Goal: Navigation & Orientation: Find specific page/section

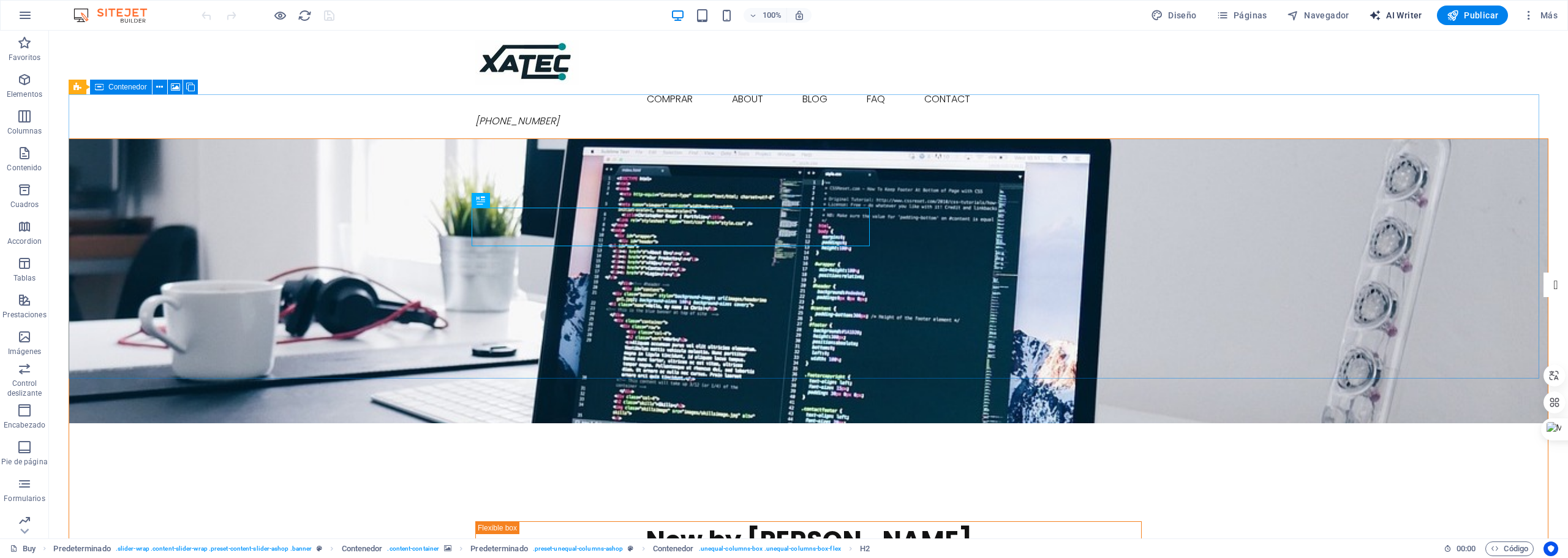
click at [1407, 13] on span "AI Writer" at bounding box center [1395, 15] width 54 height 12
select select "English"
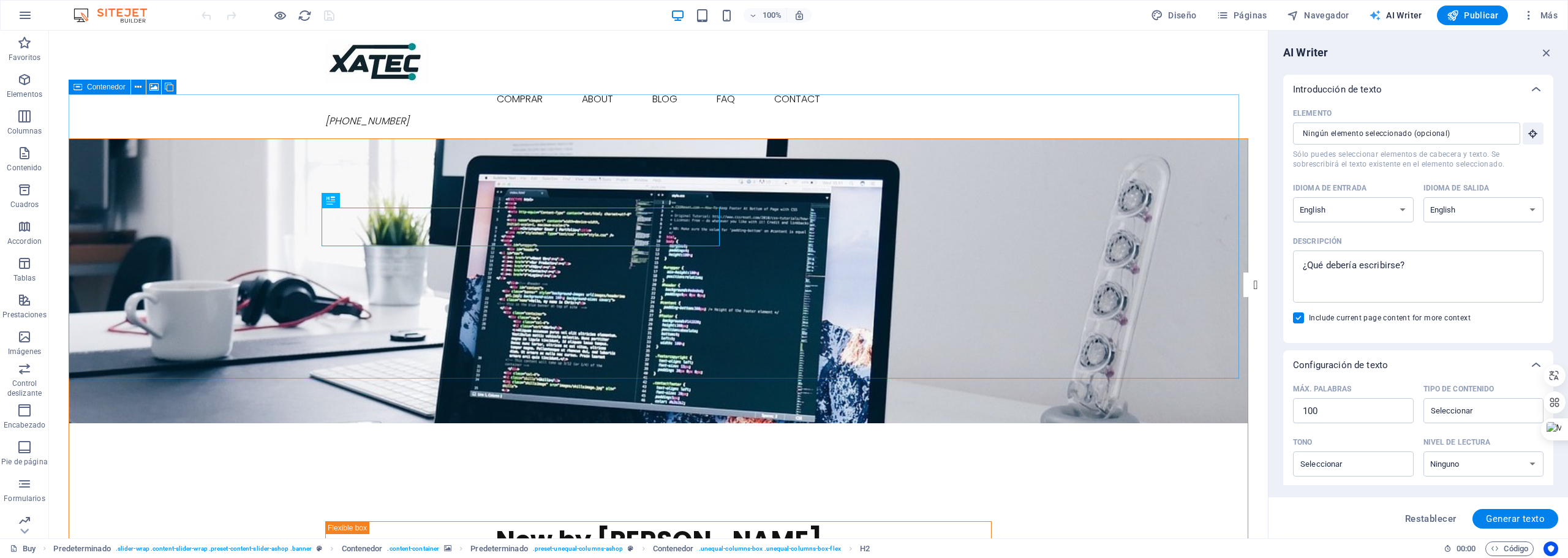
click at [1416, 16] on span "AI Writer" at bounding box center [1395, 15] width 54 height 12
click at [1538, 12] on span "Más" at bounding box center [1540, 15] width 35 height 12
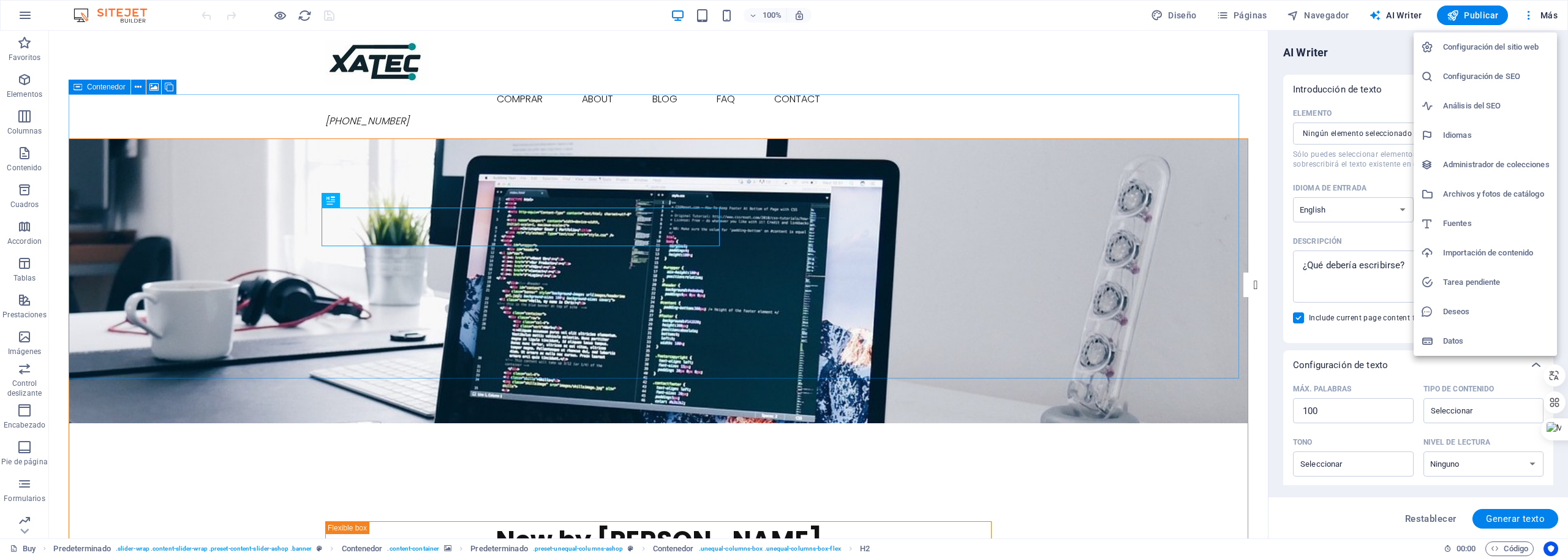
click at [1529, 12] on div at bounding box center [784, 279] width 1568 height 558
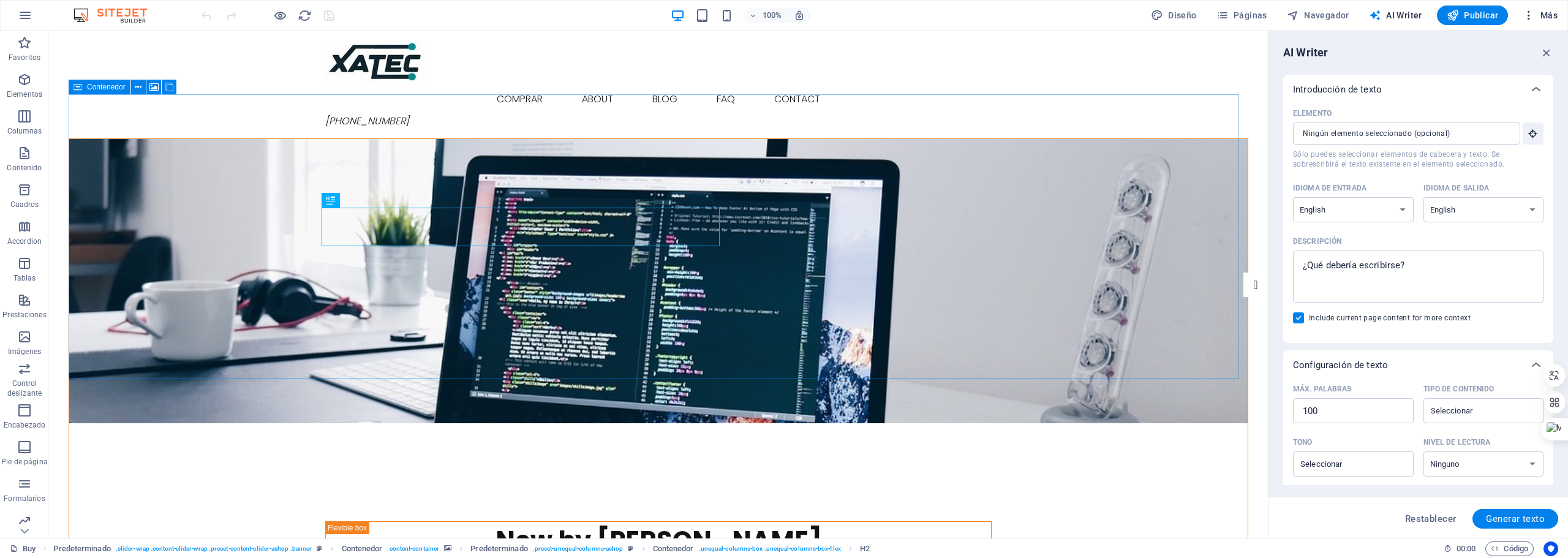
click at [1545, 12] on span "Más" at bounding box center [1540, 15] width 35 height 12
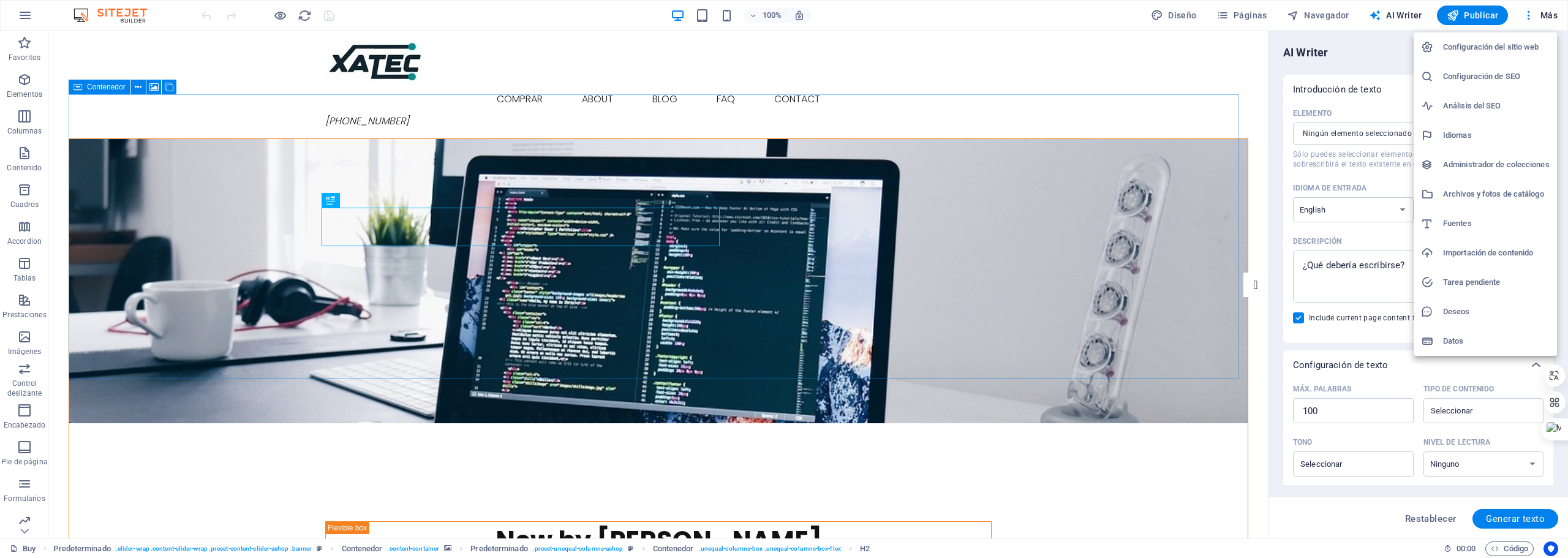
click at [1482, 51] on h6 "Configuración del sitio web" at bounding box center [1496, 48] width 106 height 15
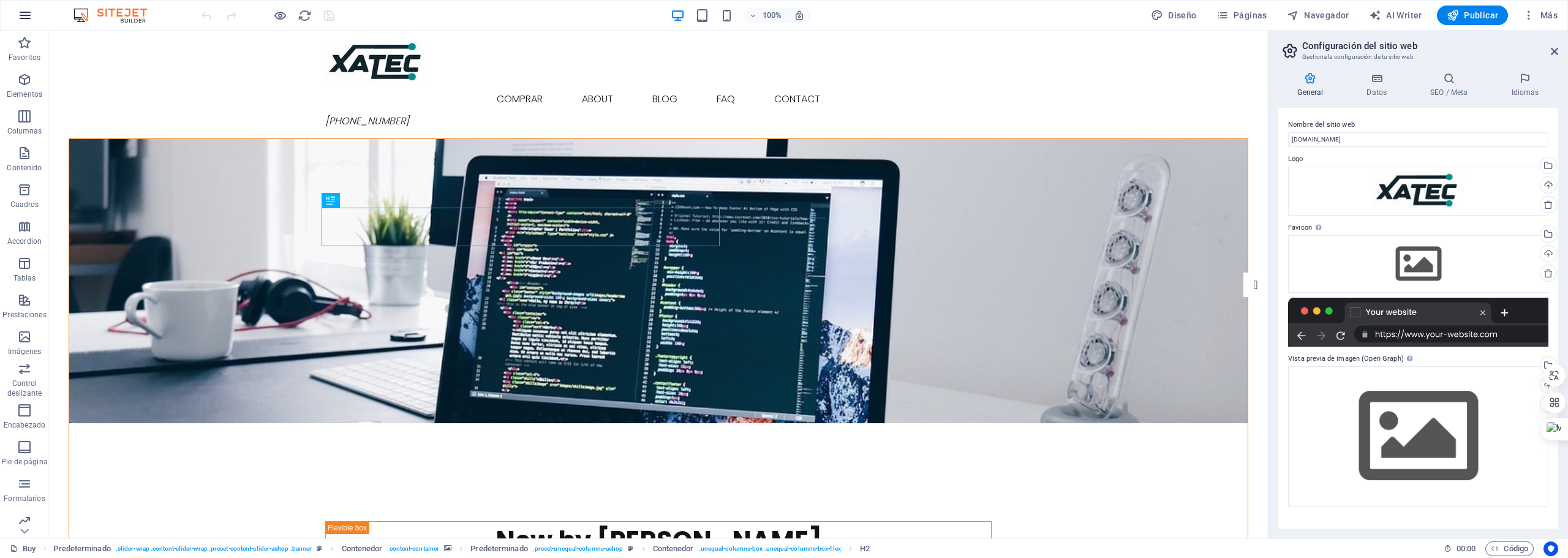
click at [15, 12] on button "button" at bounding box center [25, 16] width 30 height 30
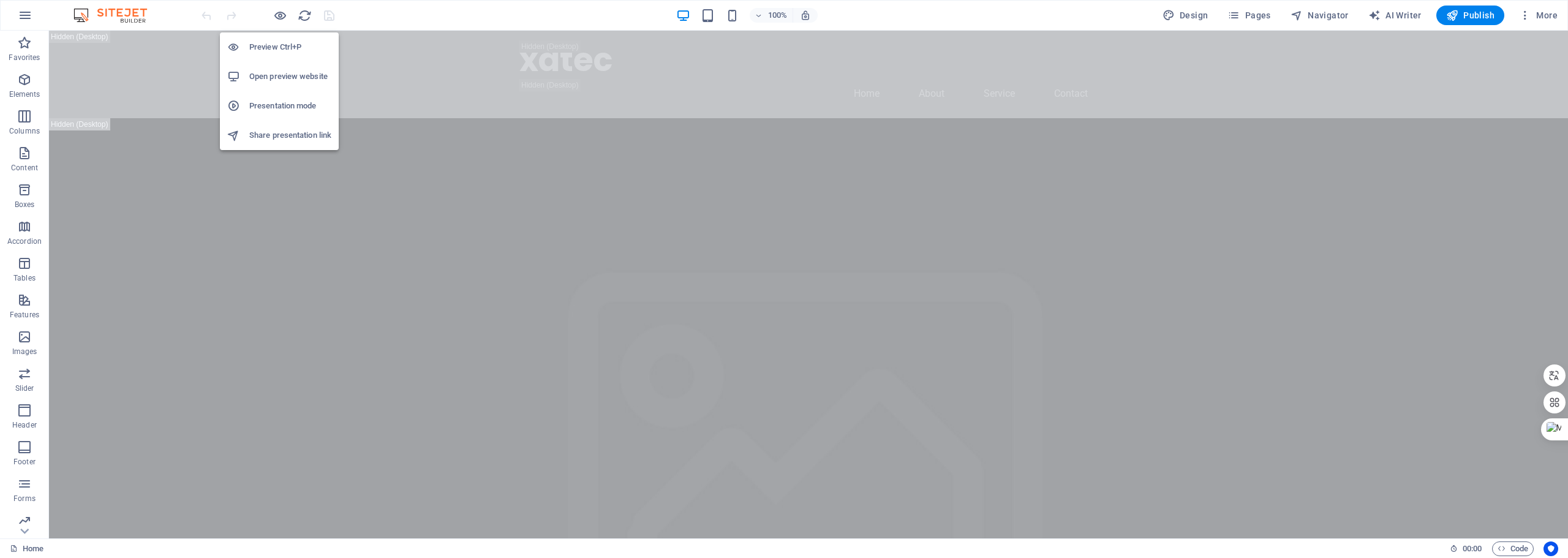
click at [272, 45] on h6 "Preview Ctrl+P" at bounding box center [290, 48] width 82 height 15
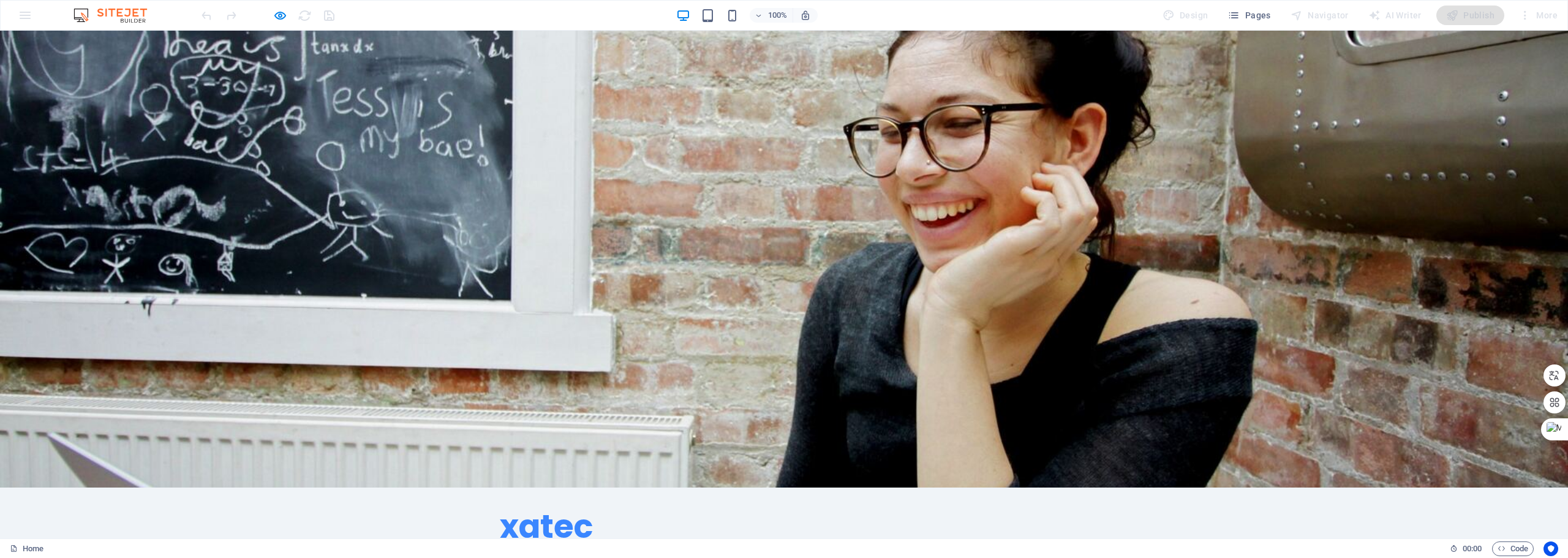
click at [633, 546] on link "Inicio" at bounding box center [614, 561] width 36 height 30
click at [713, 546] on link "Equipo" at bounding box center [692, 561] width 43 height 30
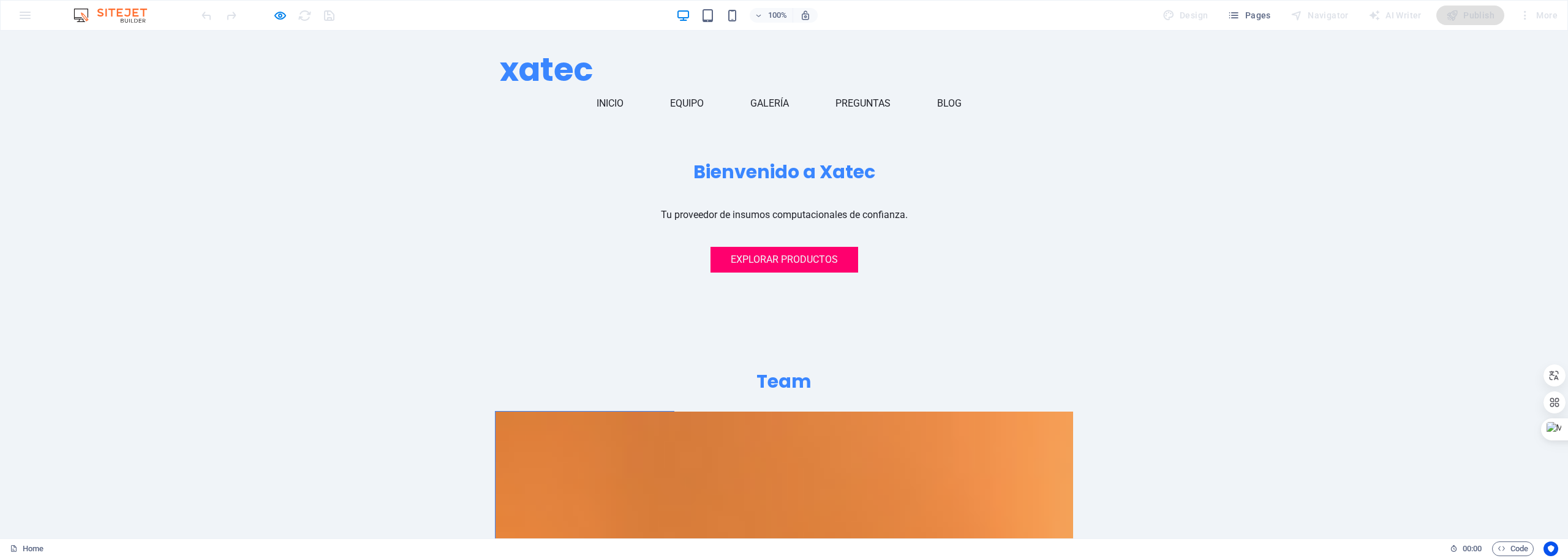
scroll to position [389, 0]
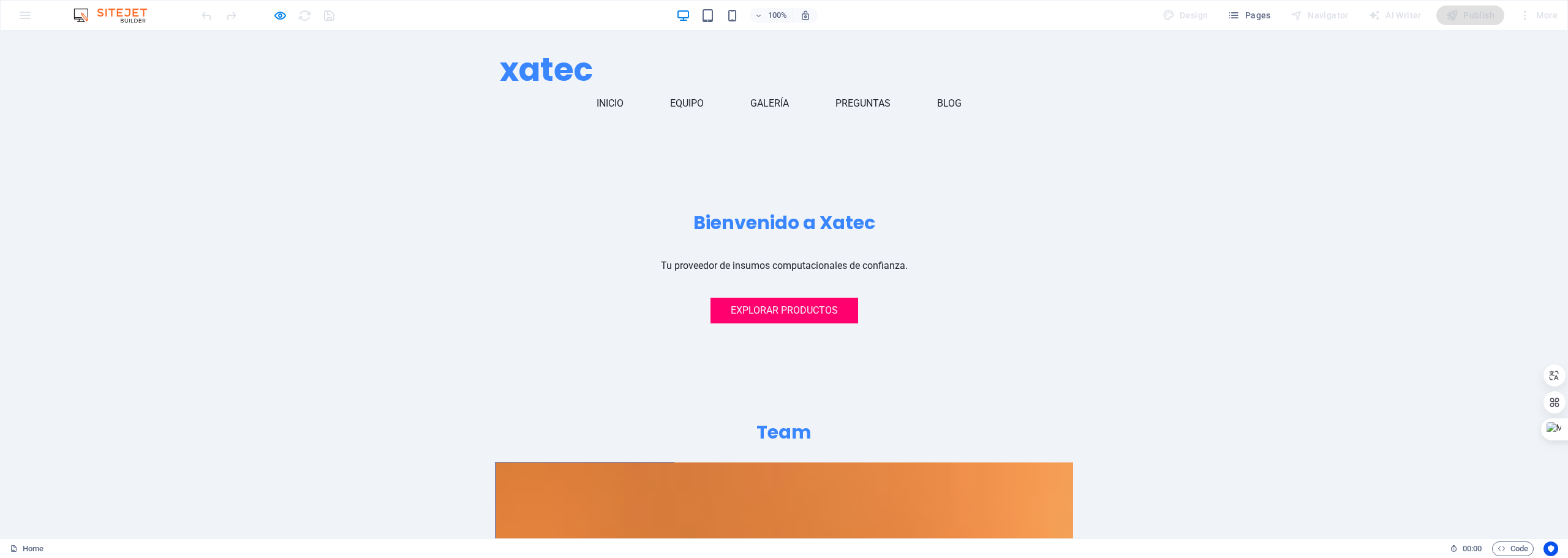
click at [799, 89] on link "Galería" at bounding box center [774, 103] width 48 height 30
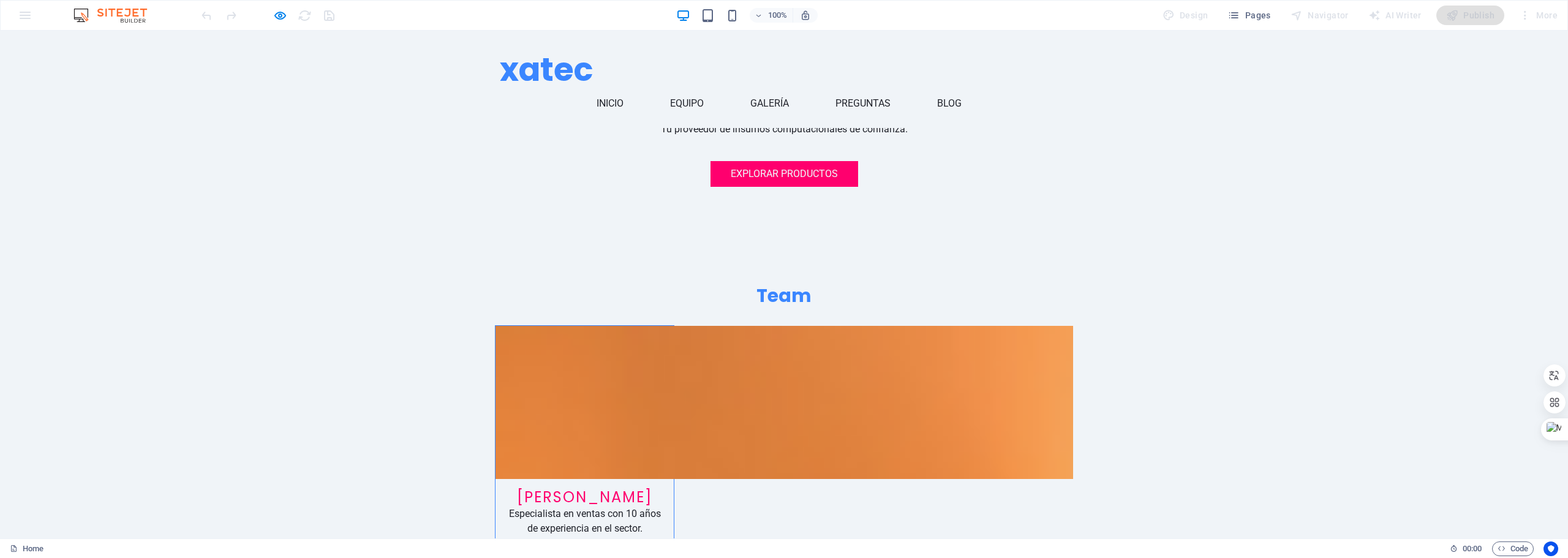
scroll to position [1014, 0]
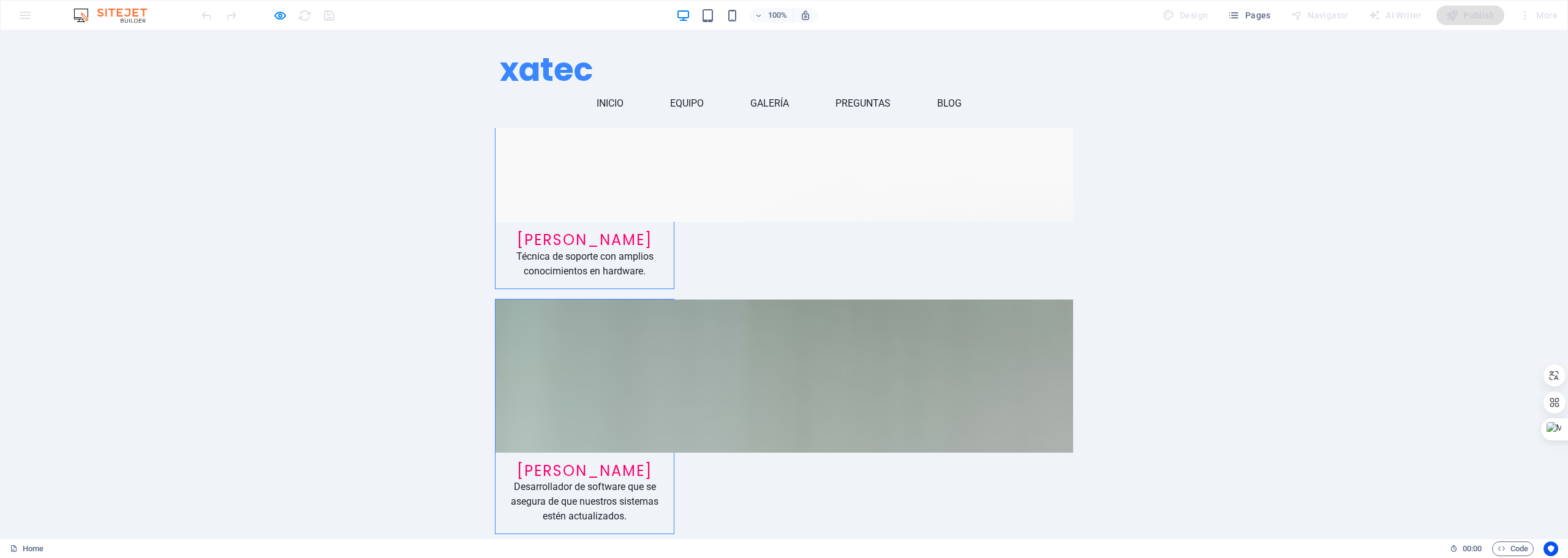
click at [900, 89] on link "Preguntas" at bounding box center [867, 103] width 65 height 30
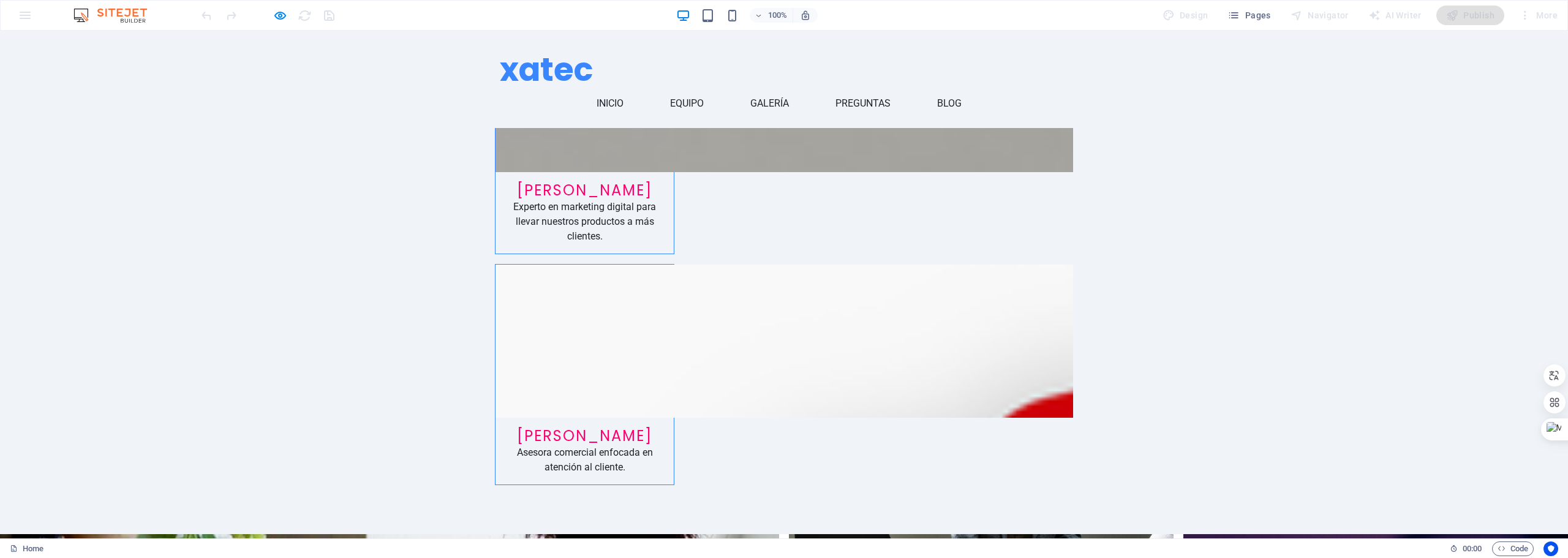
scroll to position [2185, 0]
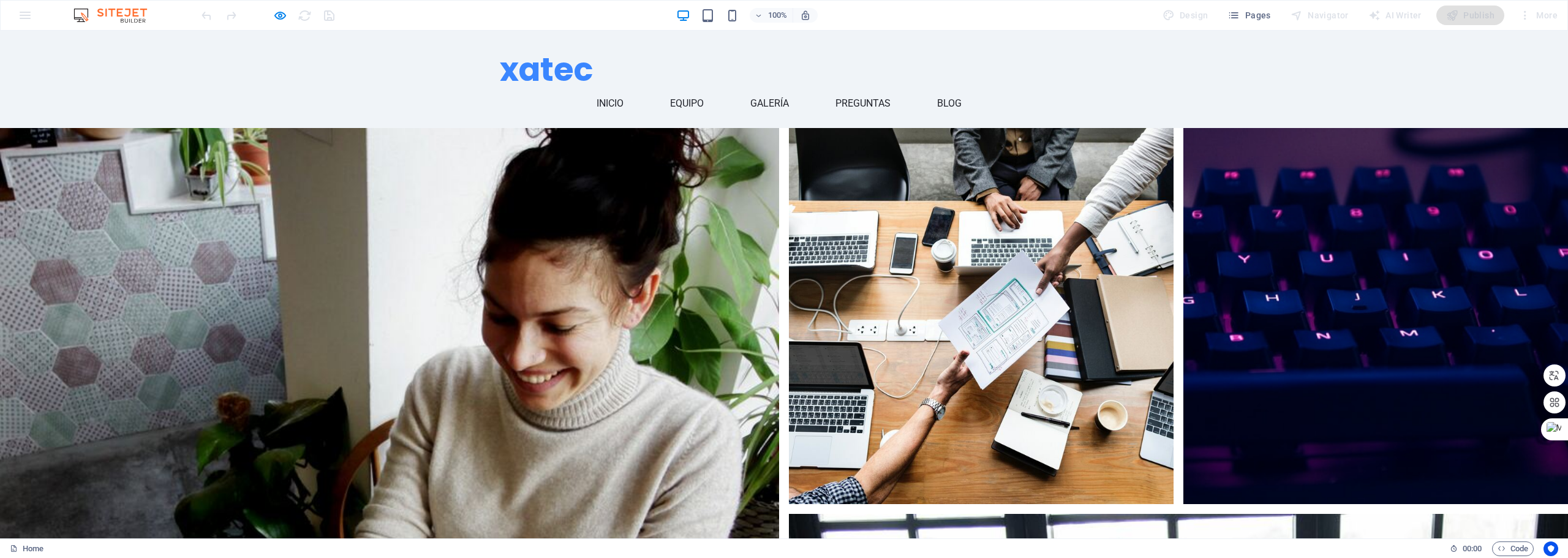
drag, startPoint x: 724, startPoint y: 466, endPoint x: 709, endPoint y: 425, distance: 43.7
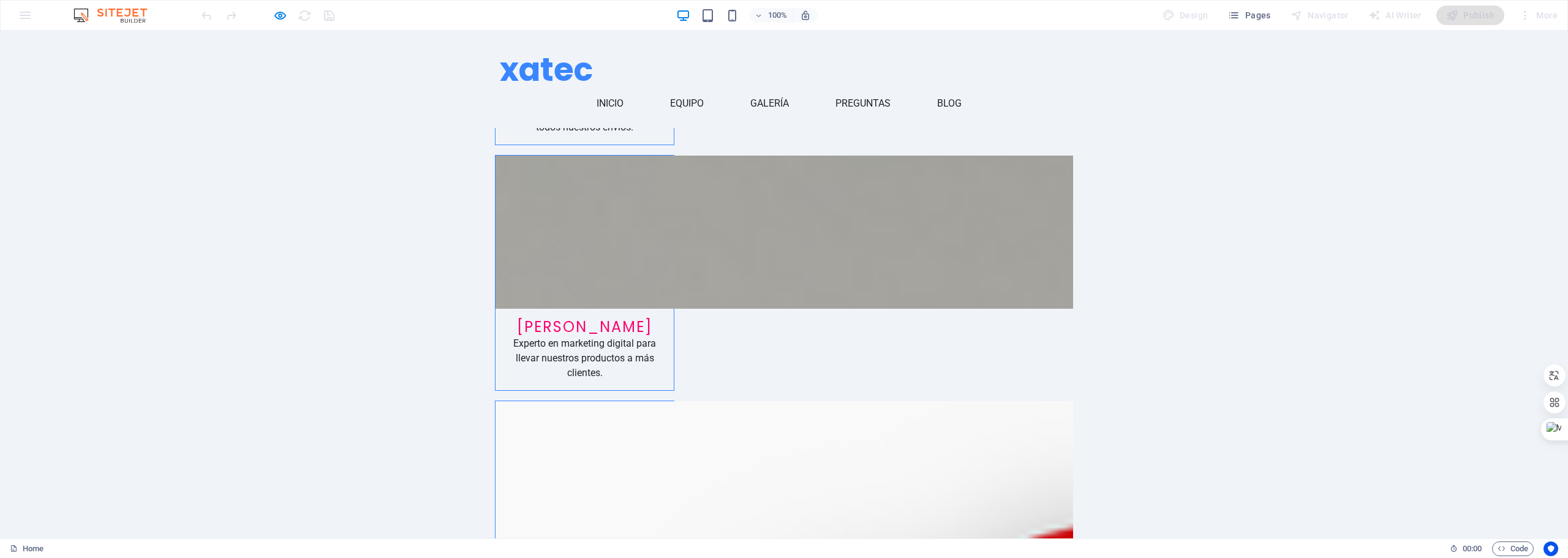
scroll to position [1450, 0]
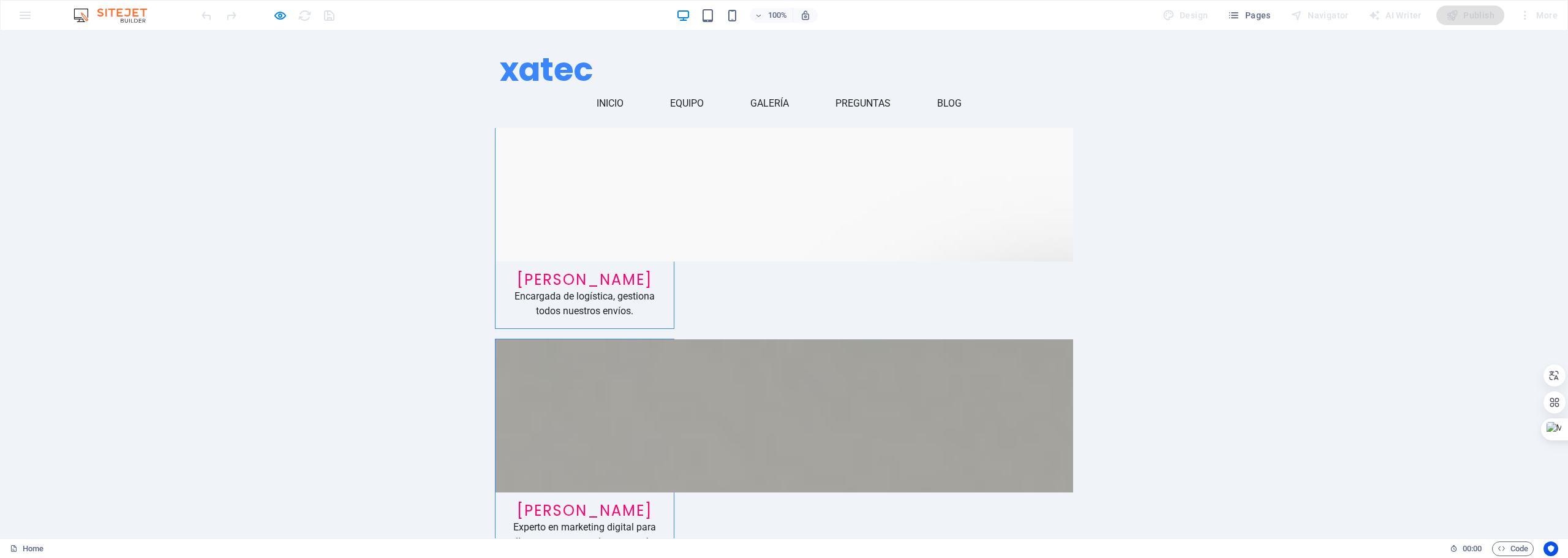
click at [971, 89] on link "Blog" at bounding box center [954, 103] width 34 height 30
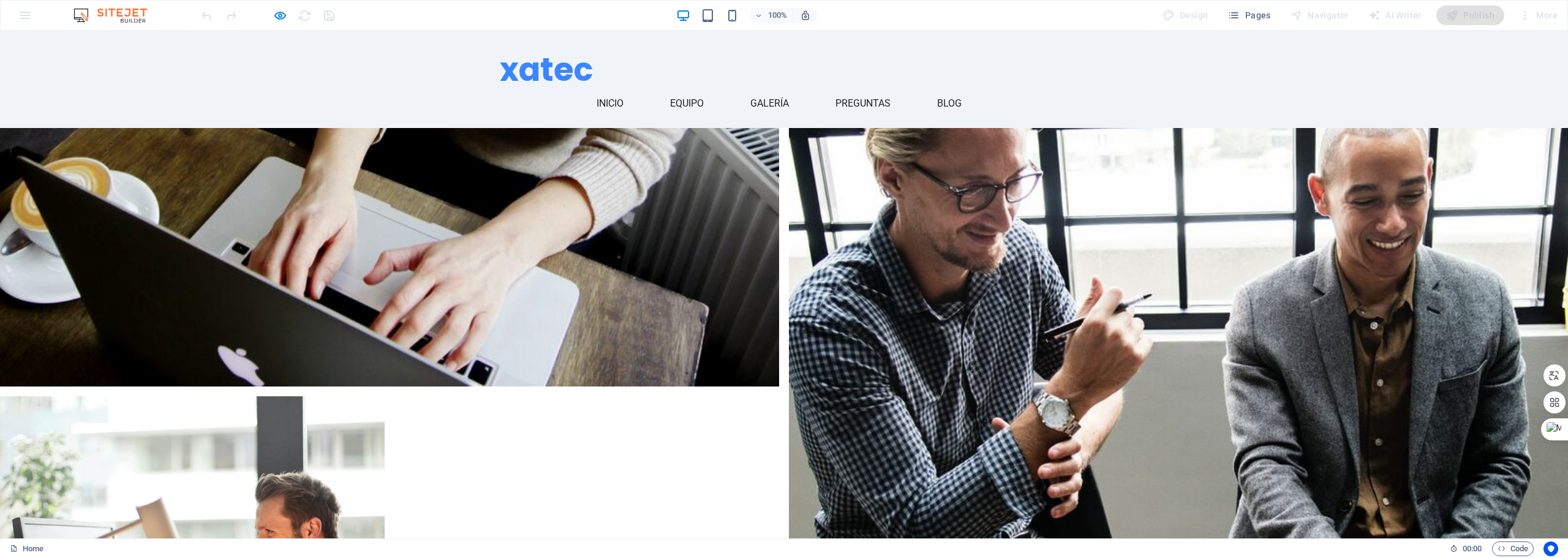
scroll to position [2680, 0]
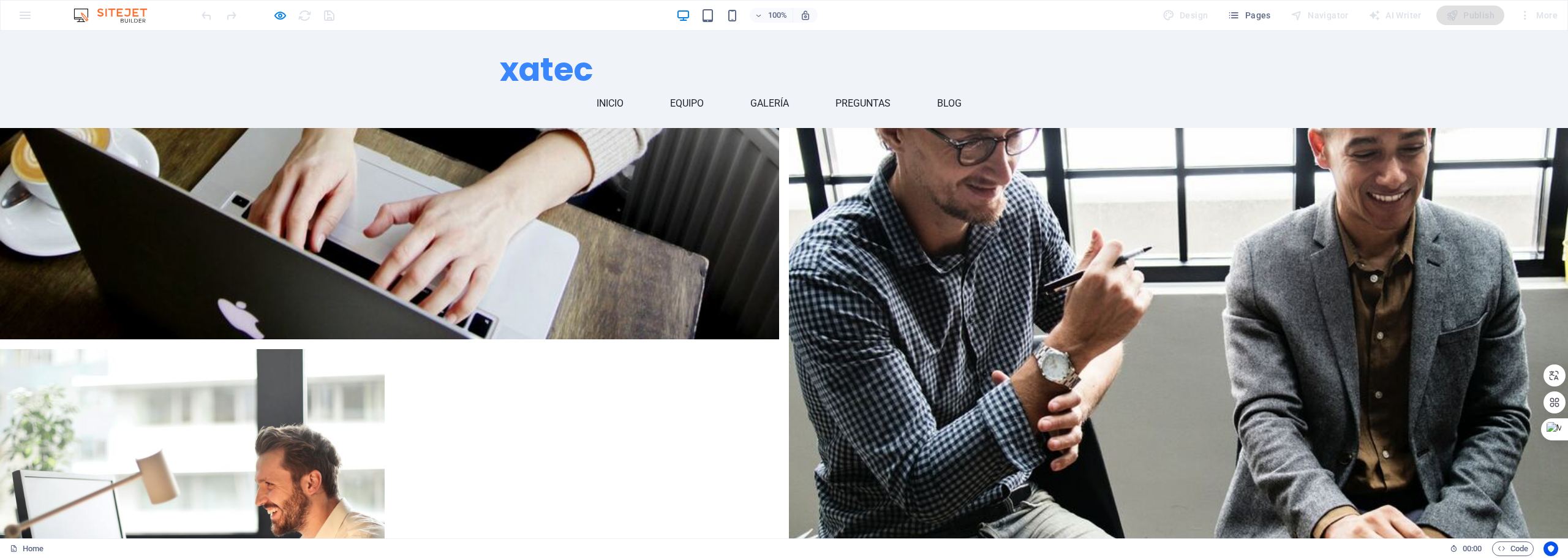
click at [634, 89] on ul "Inicio Equipo Galería Preguntas Blog" at bounding box center [784, 103] width 568 height 30
click at [633, 89] on link "Inicio" at bounding box center [614, 103] width 36 height 30
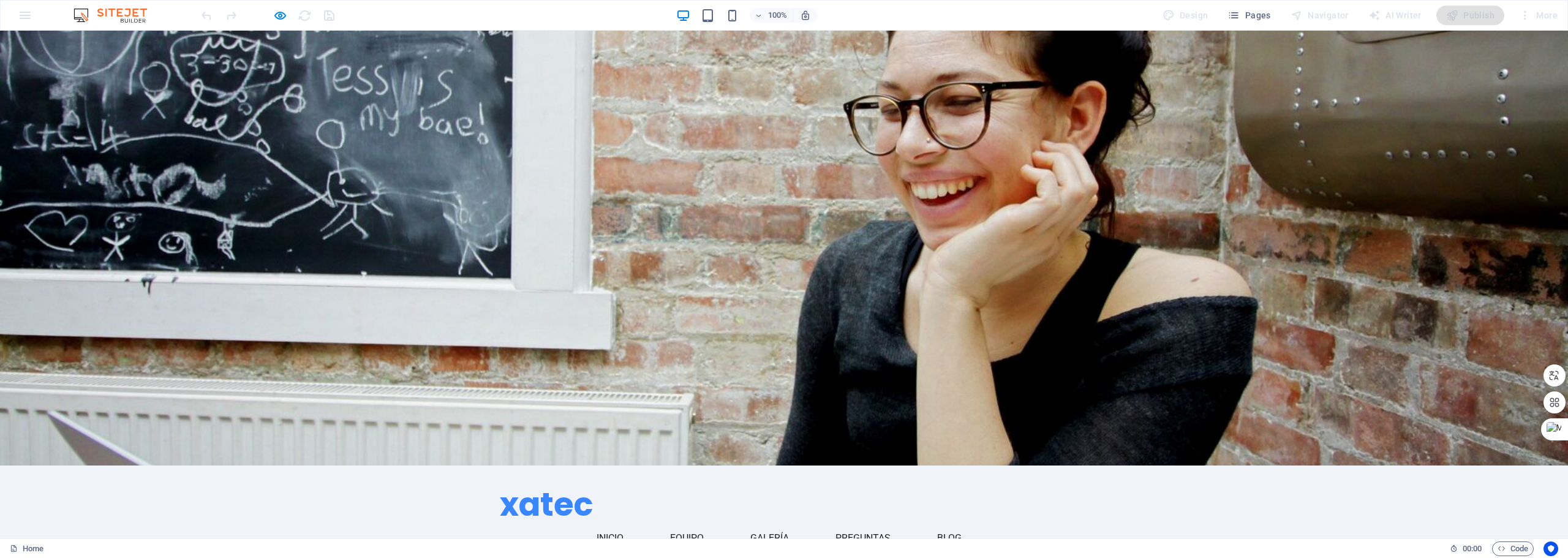
scroll to position [0, 0]
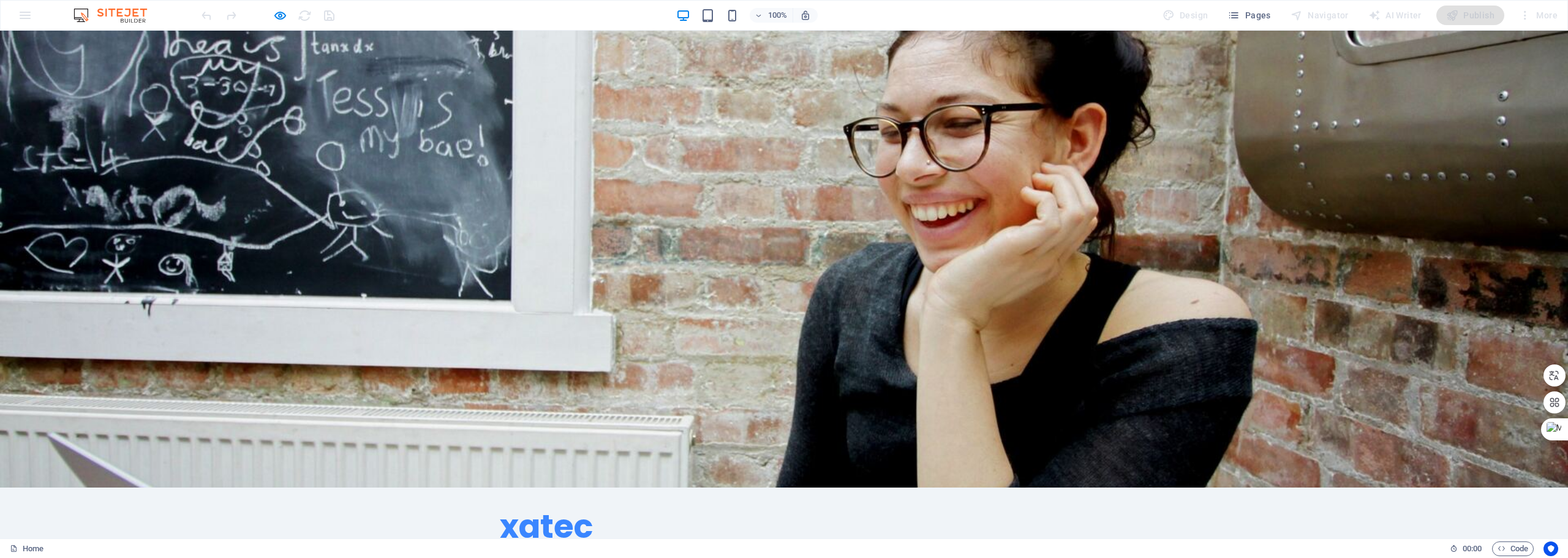
click at [120, 15] on img at bounding box center [116, 16] width 91 height 15
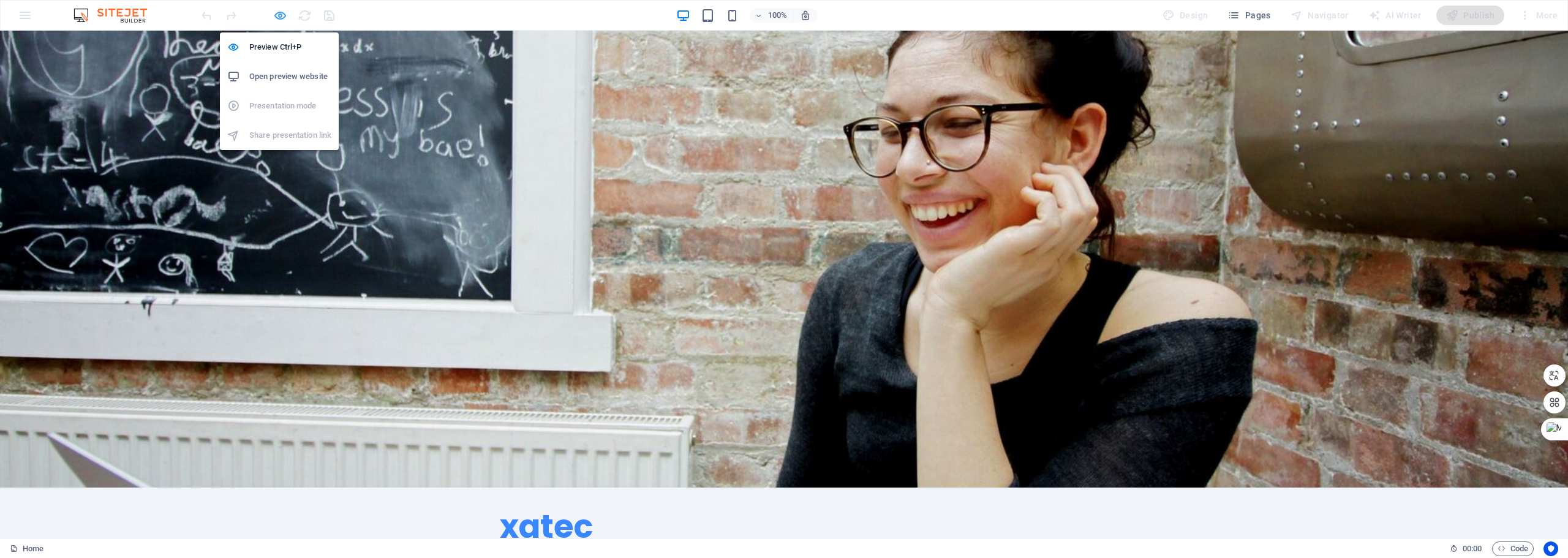
click at [281, 15] on icon "button" at bounding box center [280, 16] width 14 height 14
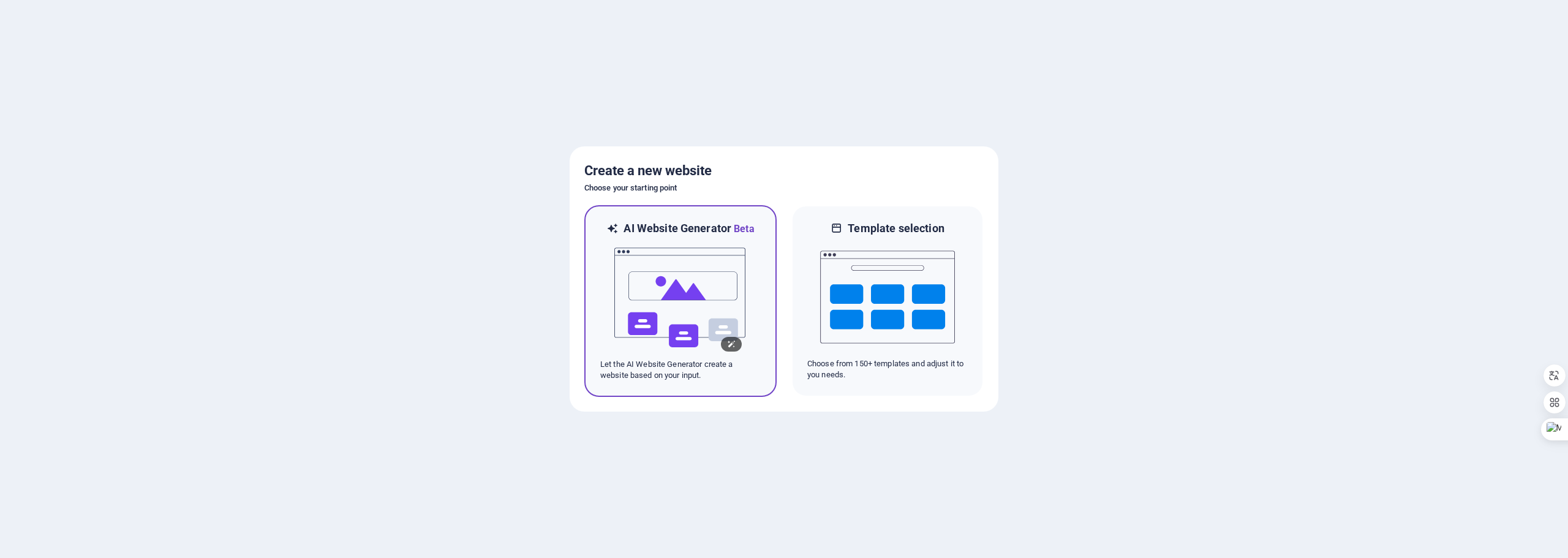
click at [632, 298] on img at bounding box center [680, 298] width 135 height 123
